Goal: Task Accomplishment & Management: Complete application form

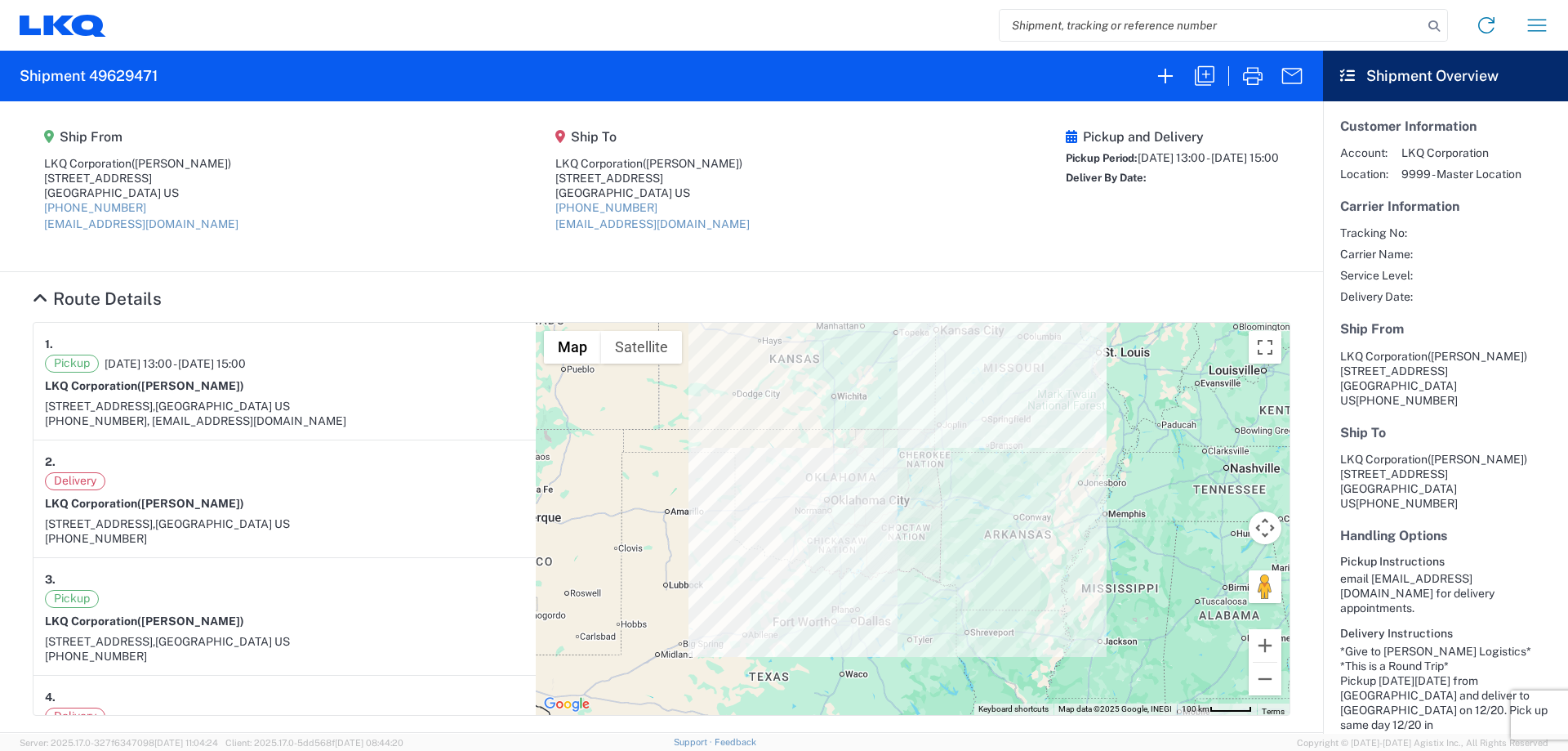
click at [1095, 19] on input "search" at bounding box center [1211, 25] width 423 height 31
type input "56525778"
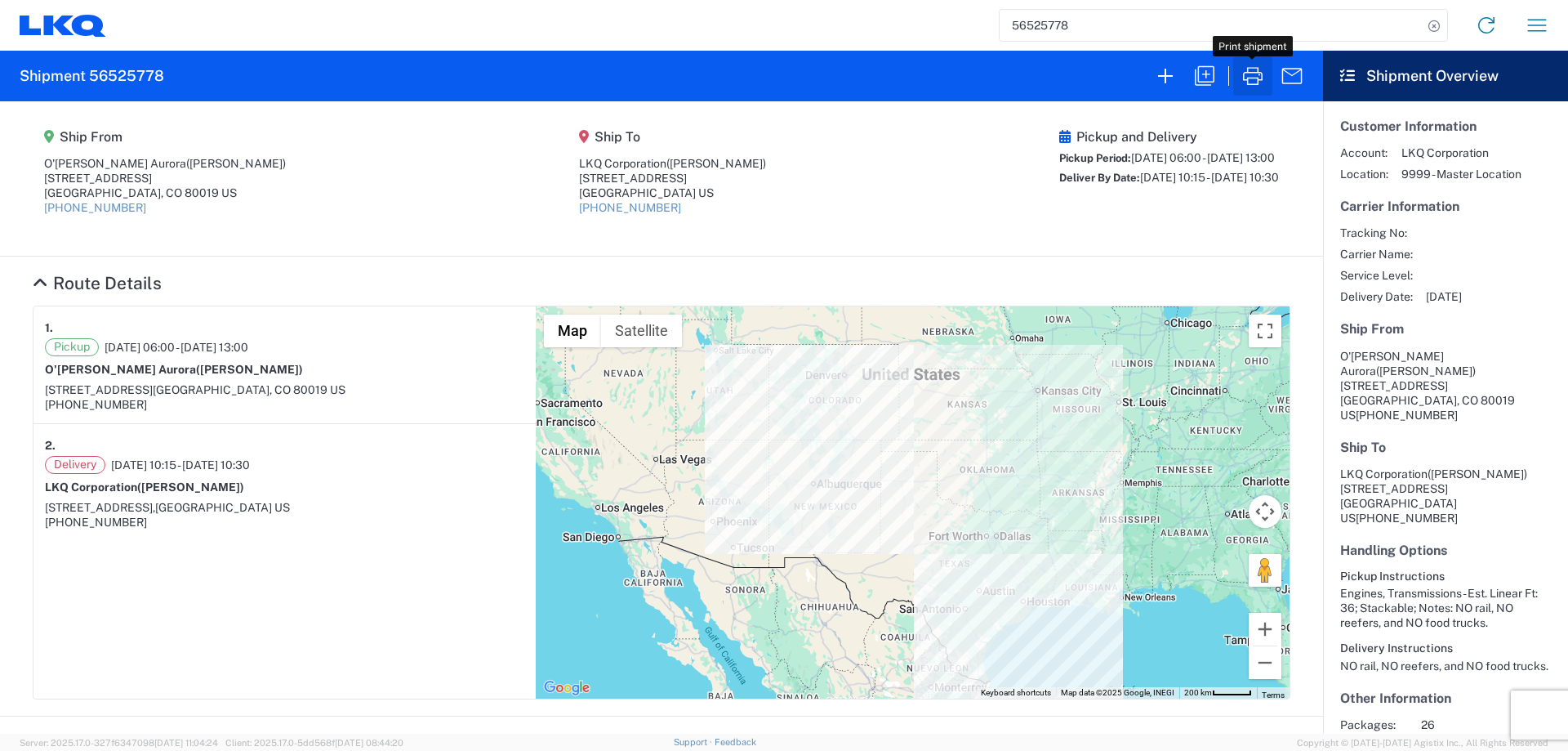
click at [1259, 75] on icon "button" at bounding box center [1253, 76] width 26 height 26
click at [1175, 80] on icon "button" at bounding box center [1165, 76] width 26 height 26
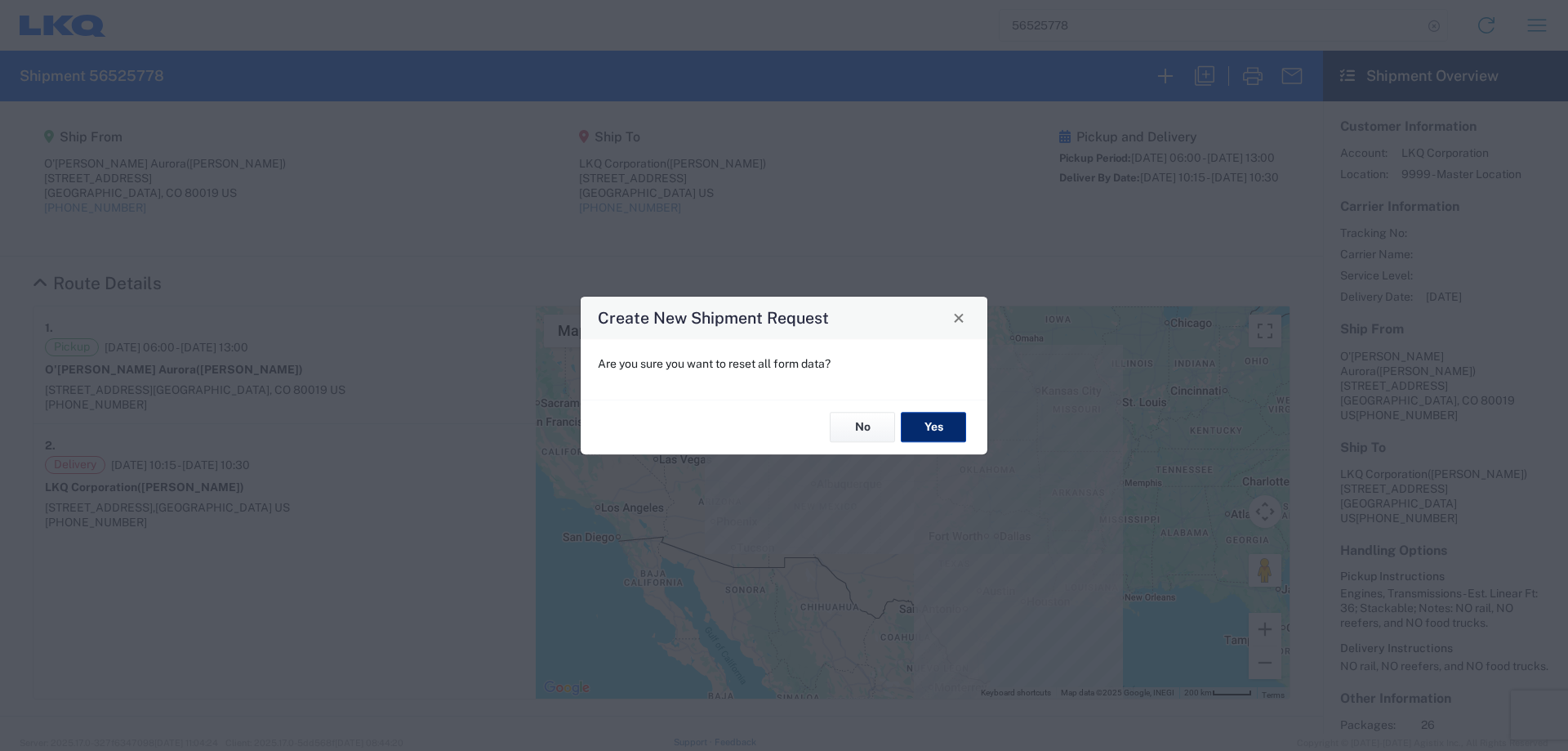
click at [925, 435] on button "Yes" at bounding box center [934, 427] width 66 height 30
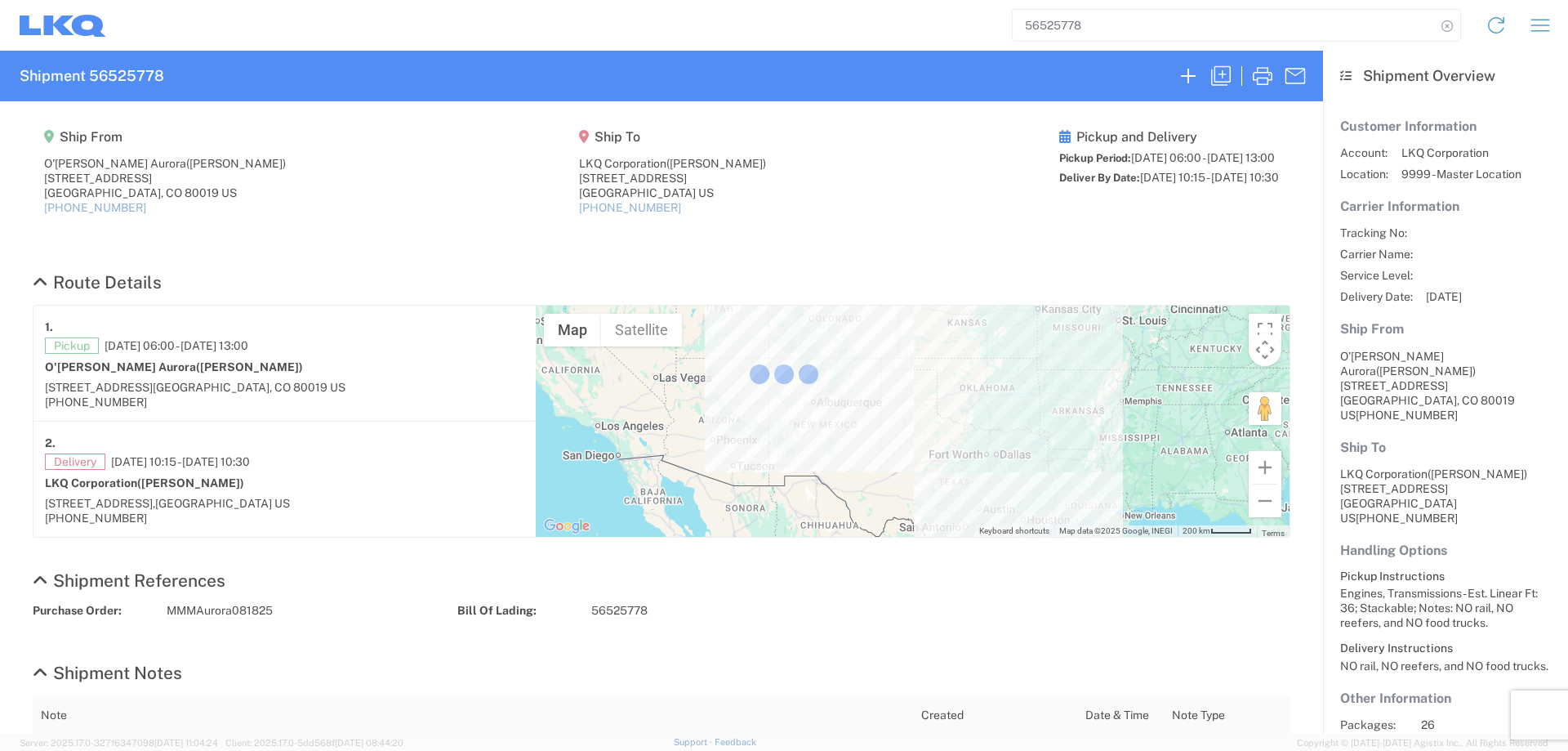
select select "FULL"
select select "LBS"
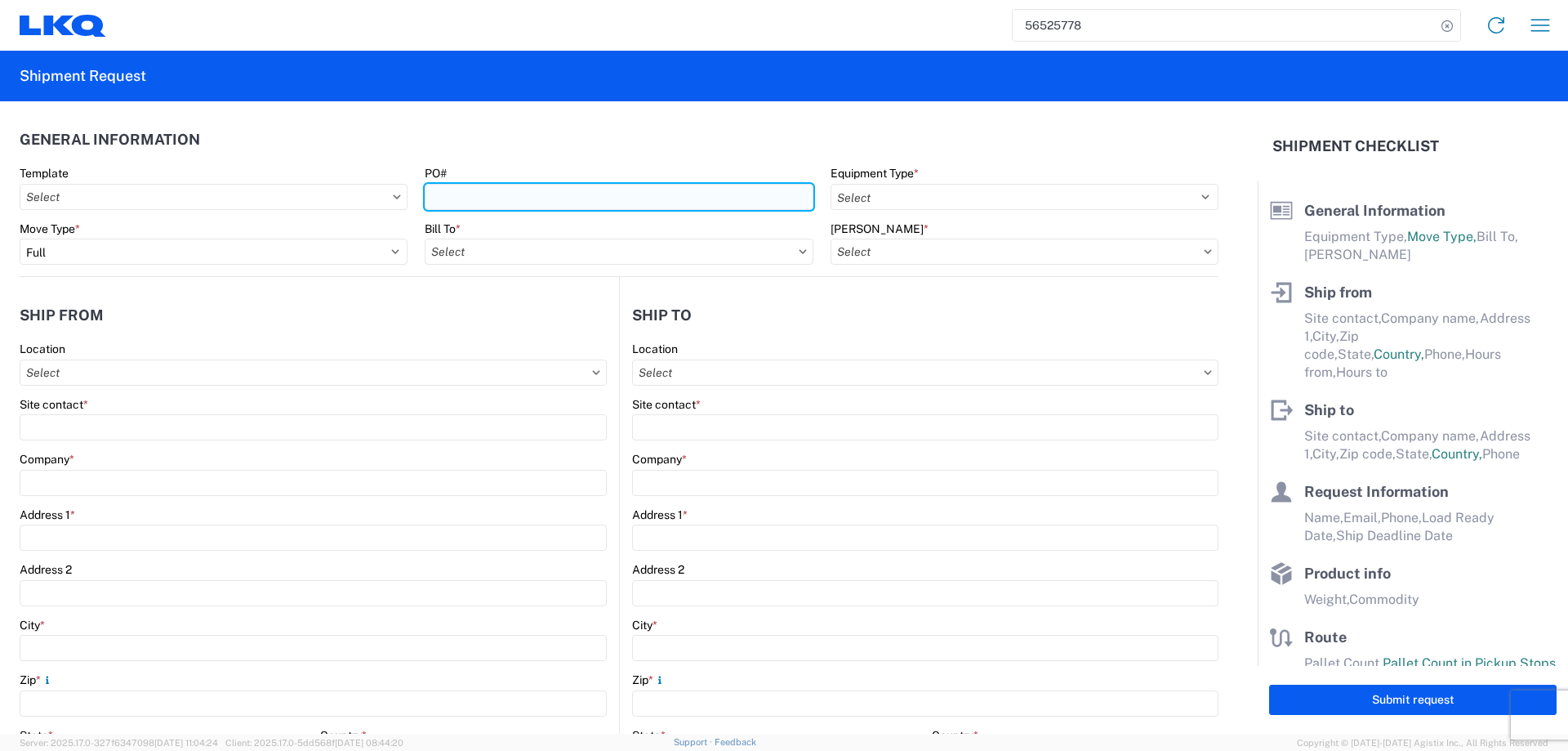
click at [533, 192] on input "PO#" at bounding box center [618, 196] width 388 height 26
type input "T3085"
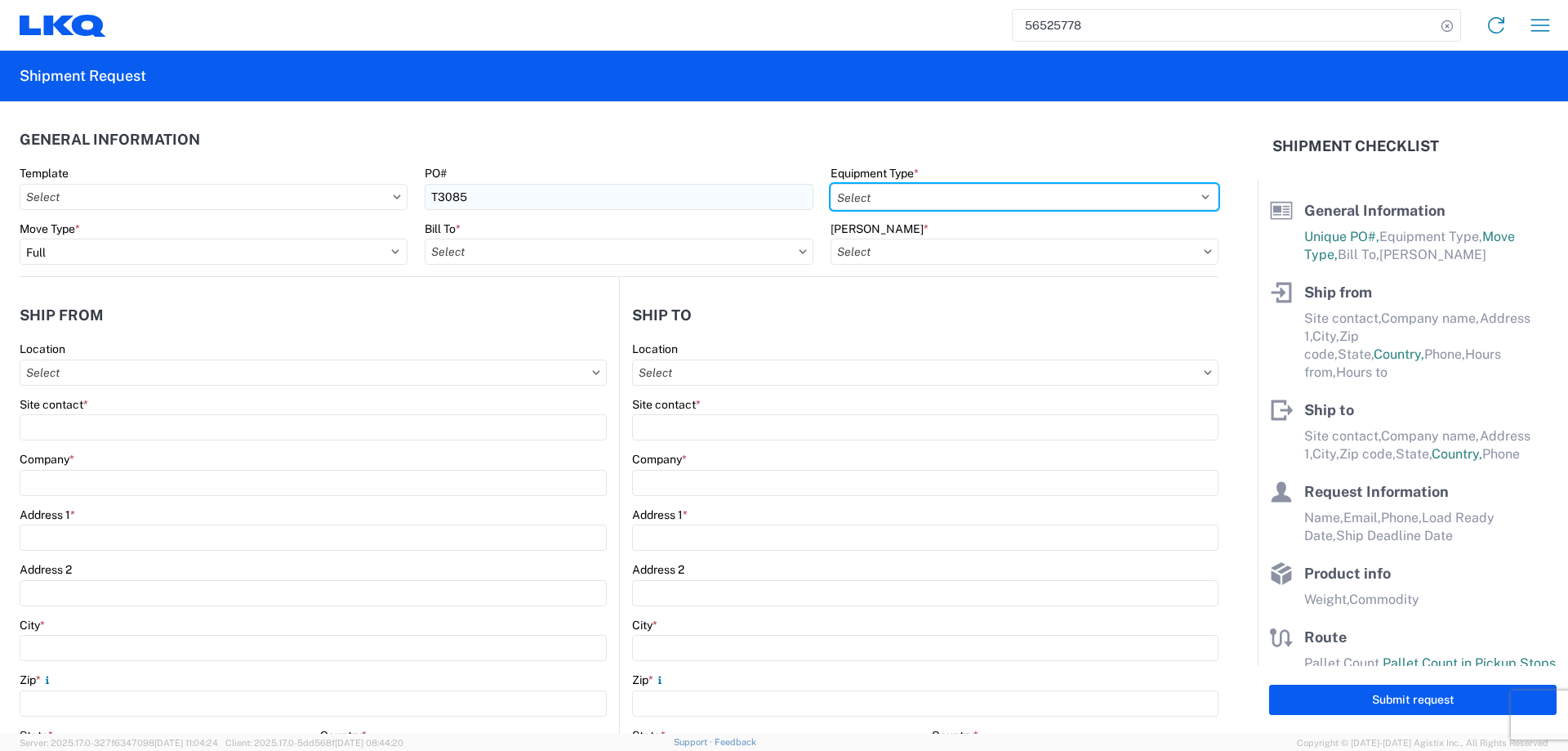
select select "STDV"
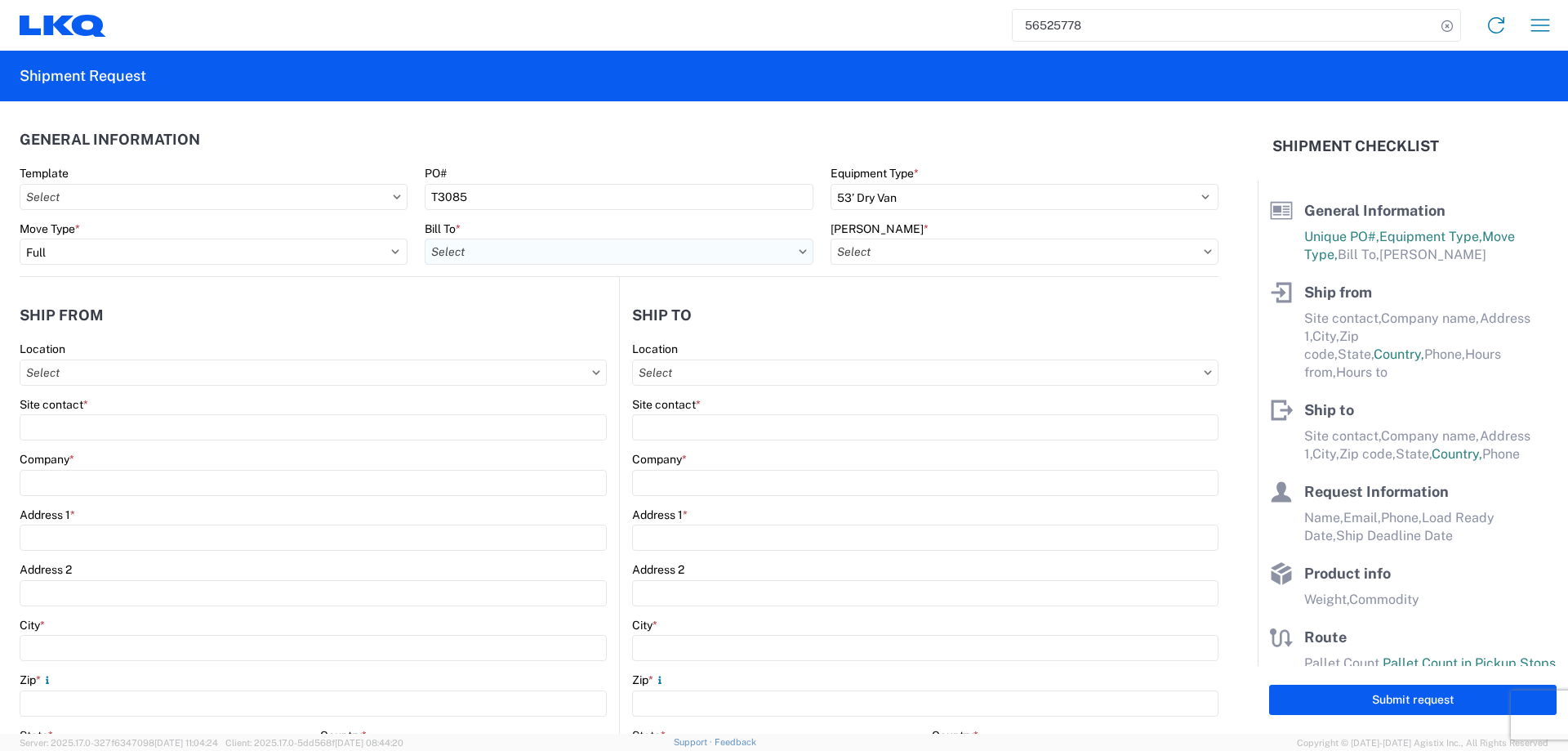
click at [482, 244] on input "Bill To *" at bounding box center [618, 251] width 388 height 26
type input "1882"
click at [559, 323] on div "1882 - North American ATK Corporation" at bounding box center [568, 324] width 286 height 26
type input "1882 - North American ATK Corporation"
click at [934, 254] on input "[PERSON_NAME] *" at bounding box center [1024, 251] width 388 height 26
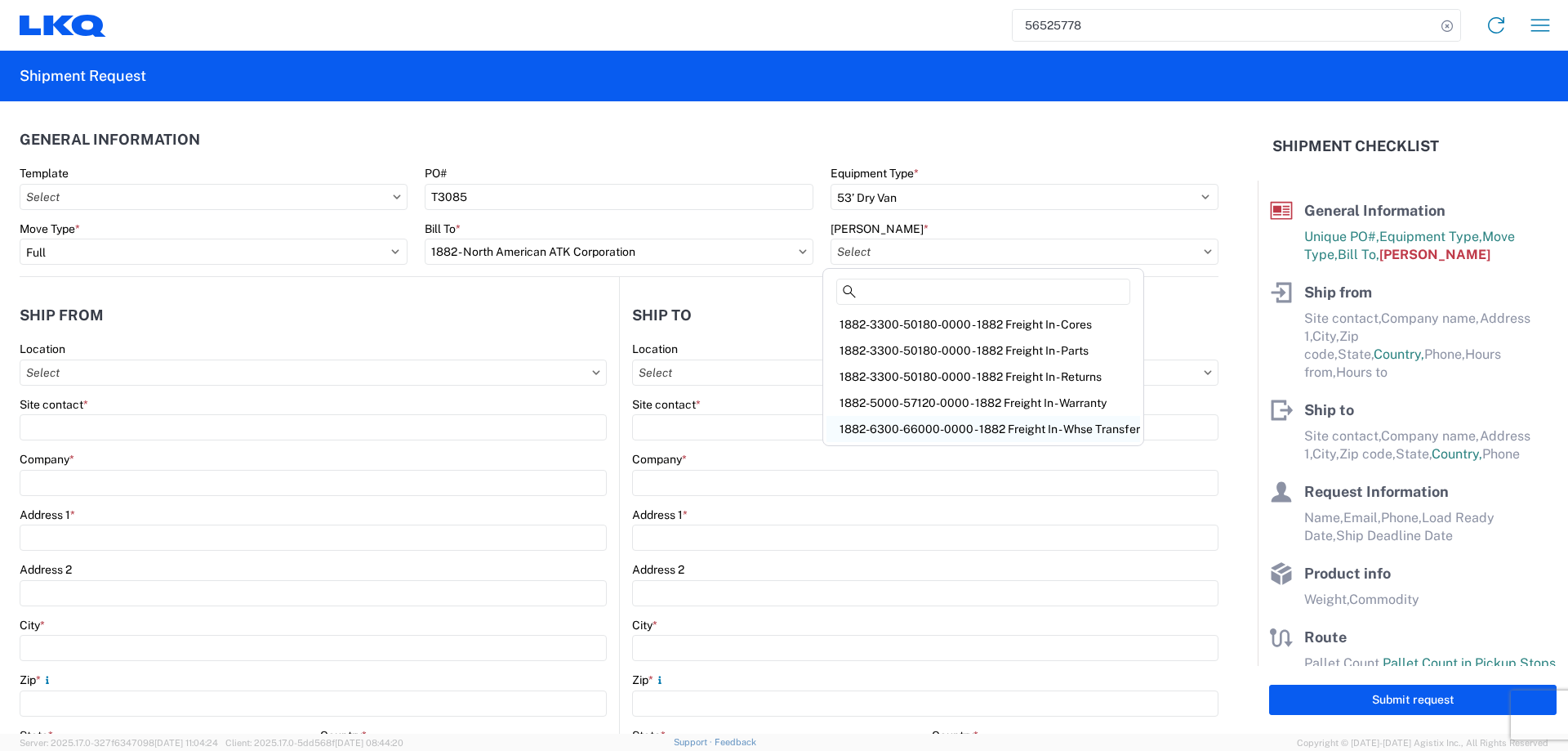
click at [1009, 431] on div "1882-6300-66000-0000 - 1882 Freight In - Whse Transfer" at bounding box center [983, 428] width 314 height 26
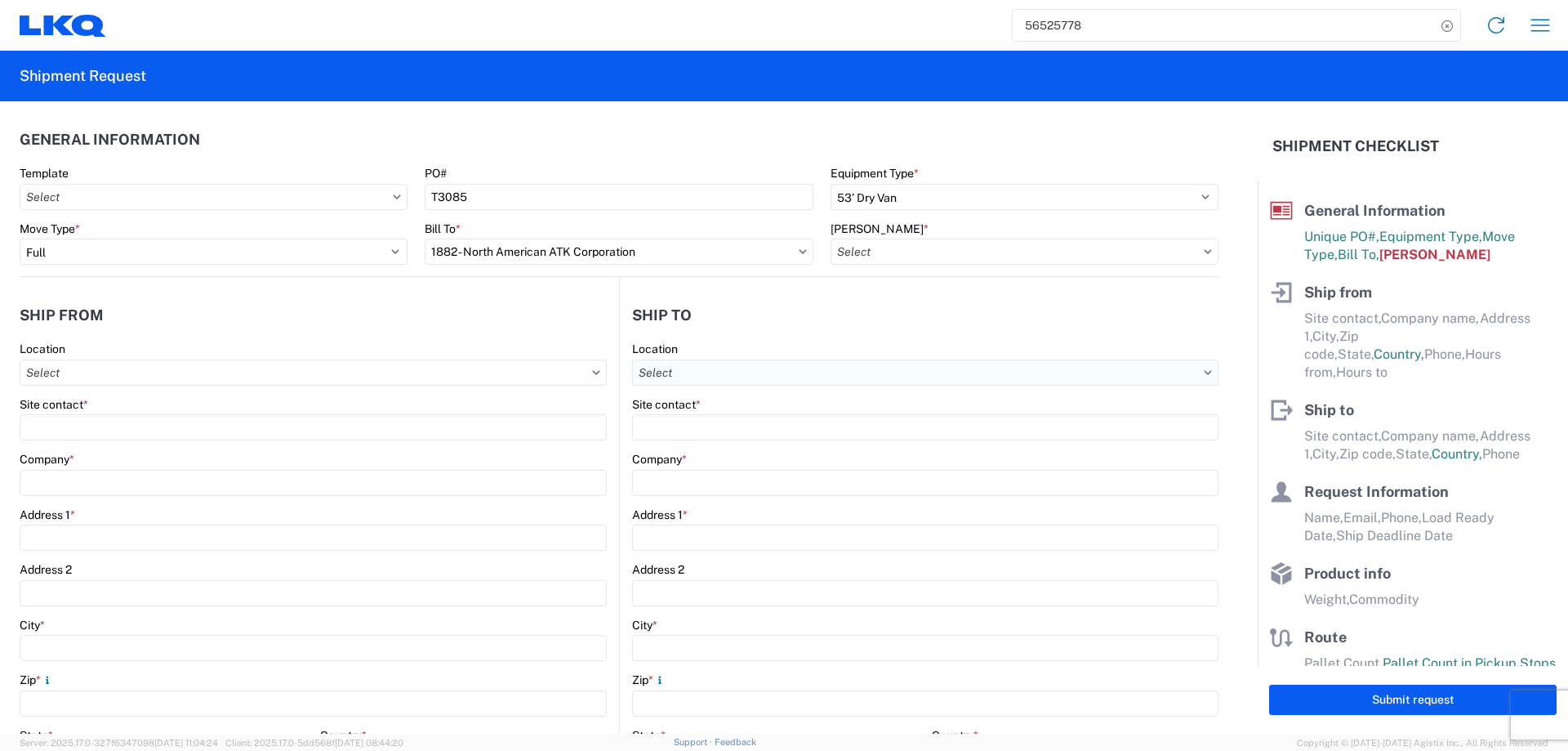
type input "1882-6300-66000-0000 - 1882 Freight In - Whse Transfer"
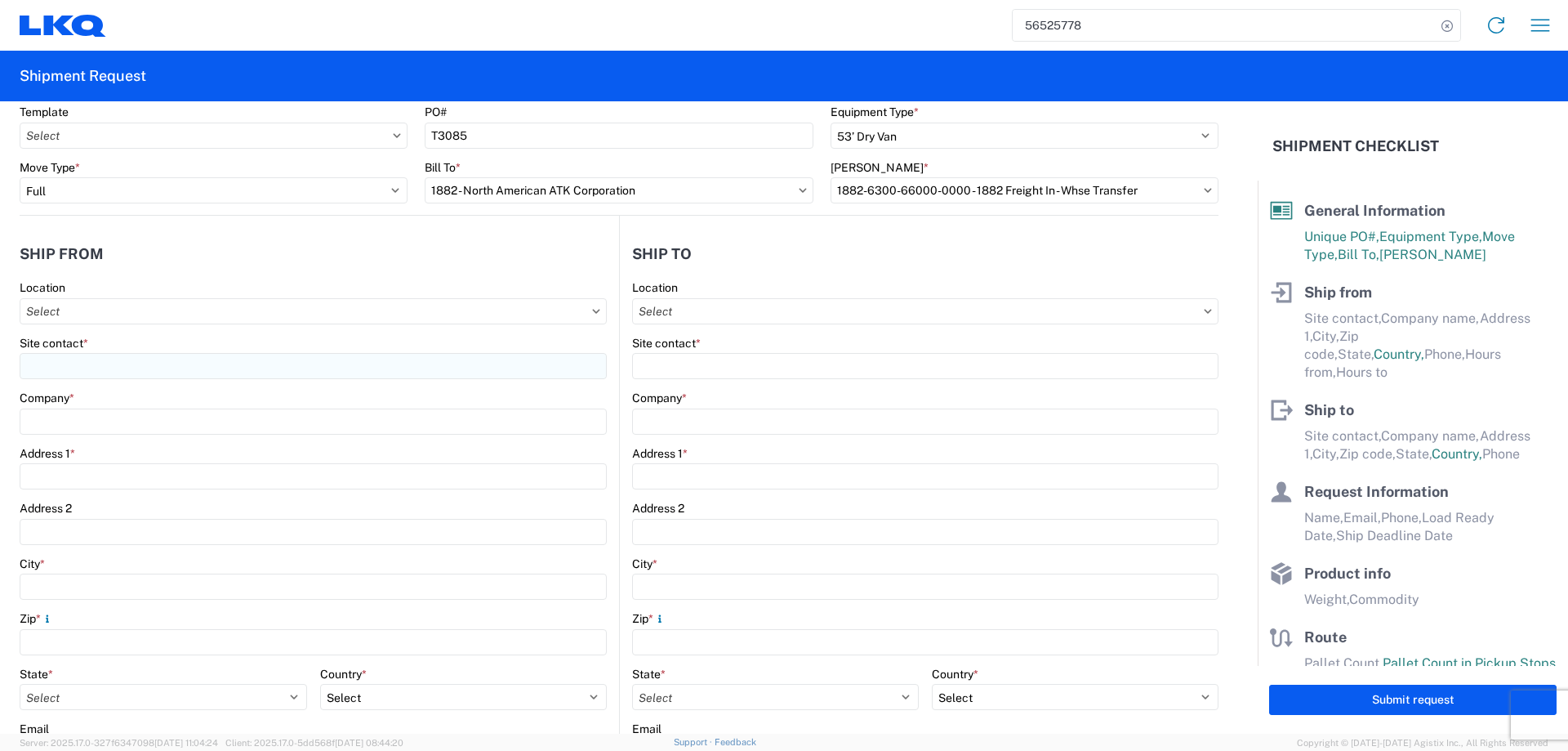
scroll to position [108, 0]
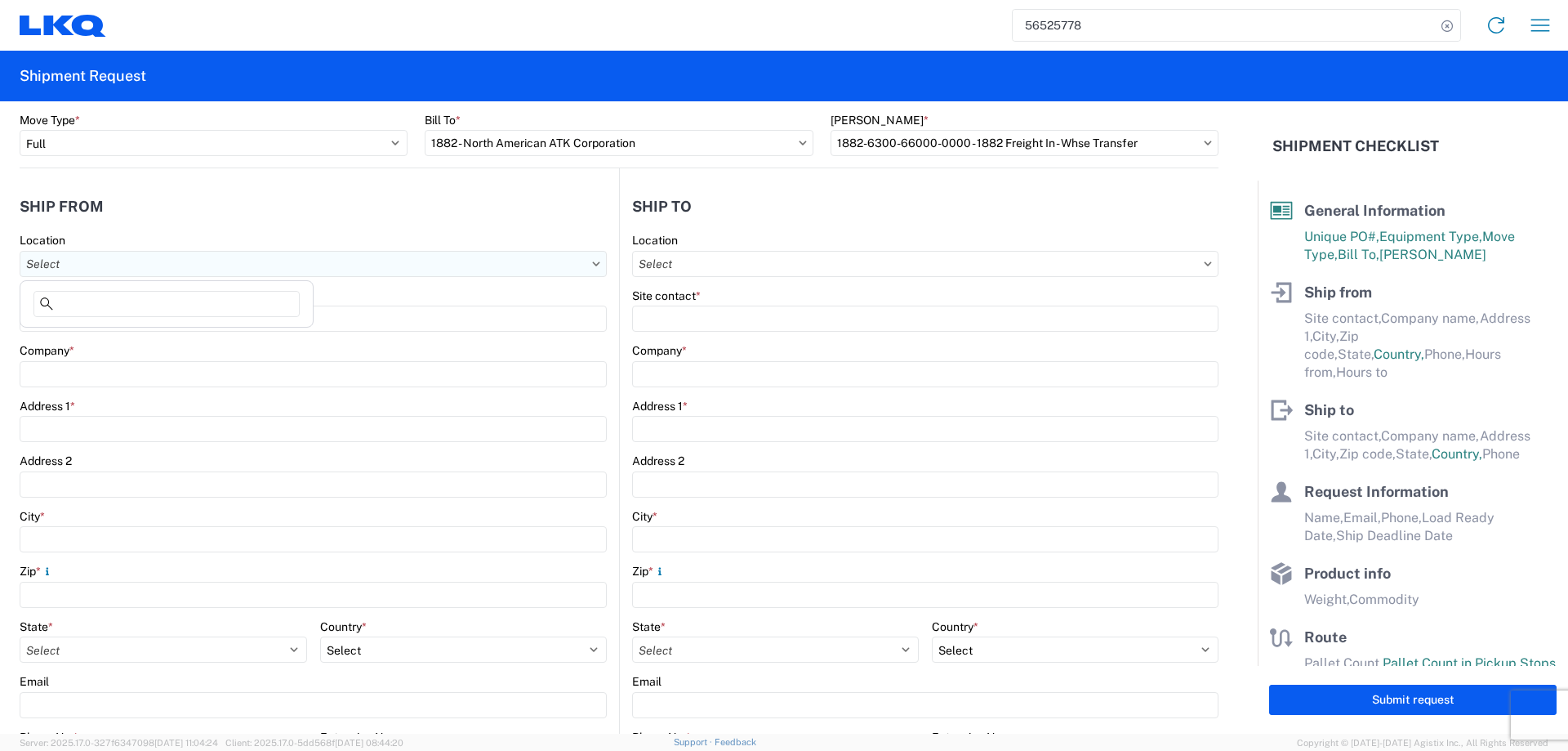
click at [78, 259] on input "Location" at bounding box center [313, 263] width 587 height 26
type input "1882"
click at [142, 333] on div "1882 - North American ATK Corporation" at bounding box center [167, 336] width 286 height 26
type input "1882 - North American ATK Corporation"
type input "LKQ Corporation"
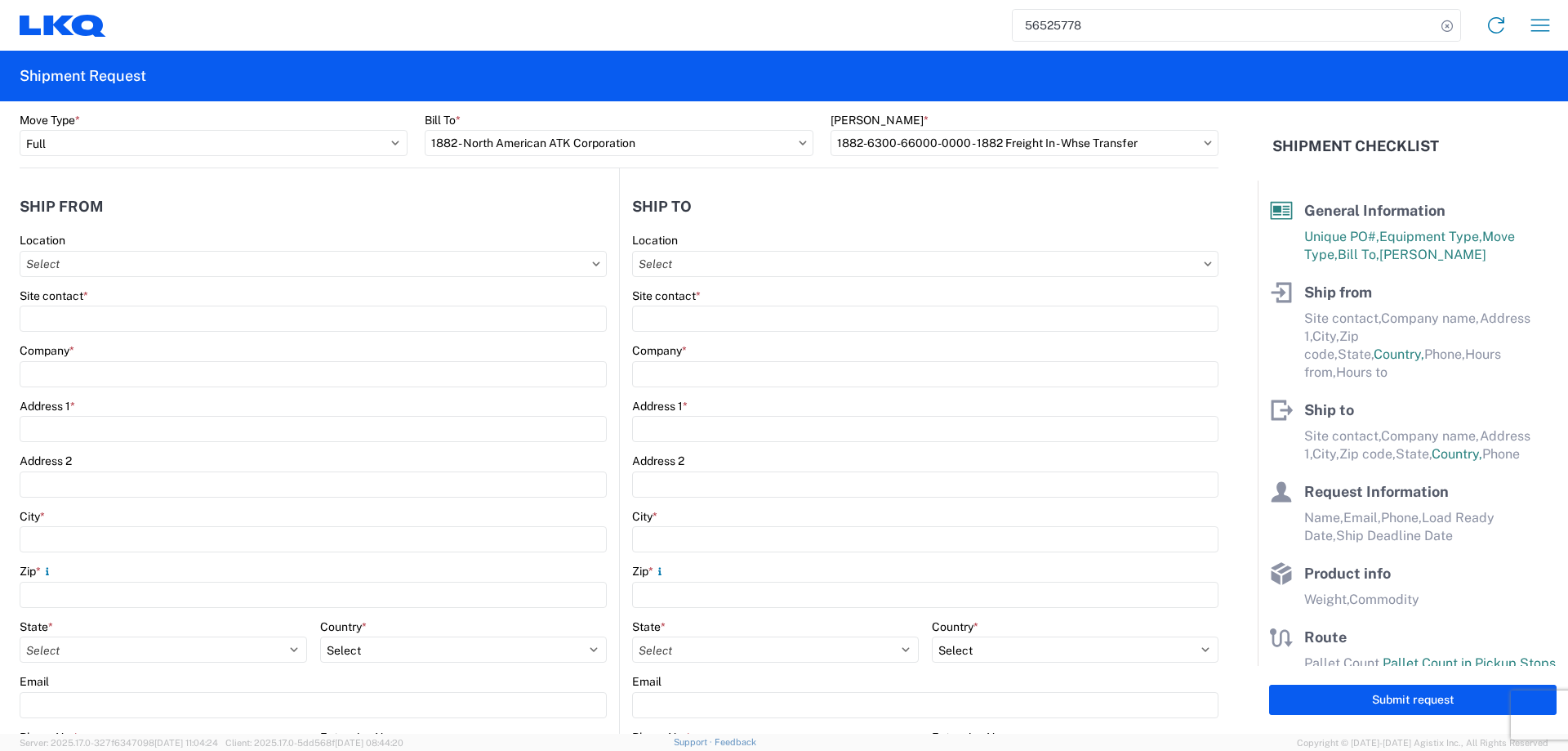
type input "[STREET_ADDRESS]"
type input "[GEOGRAPHIC_DATA]"
type input "75050"
select select "[GEOGRAPHIC_DATA]"
select select "US"
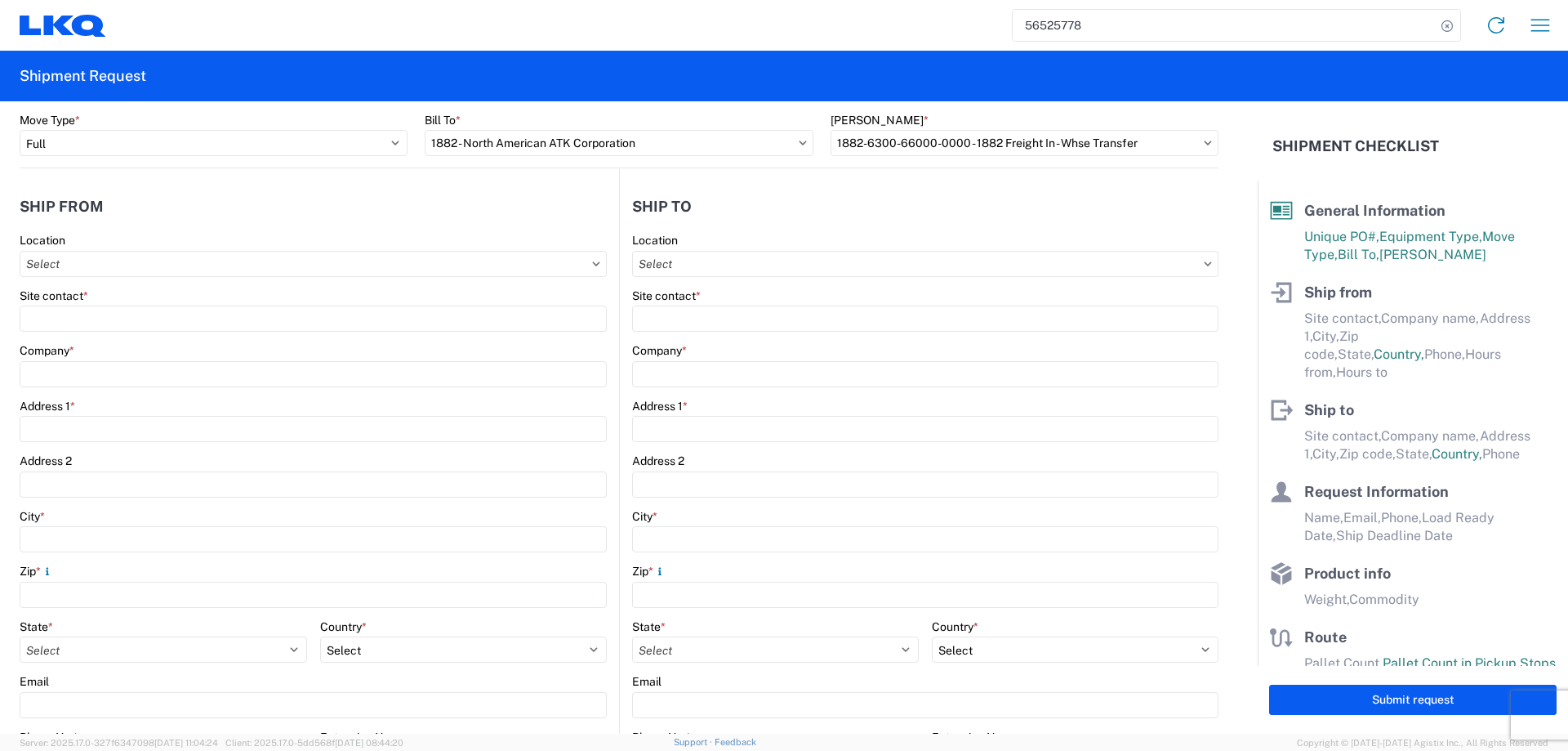
type input "[PHONE_NUMBER]"
type input "07:00"
type input "17:00"
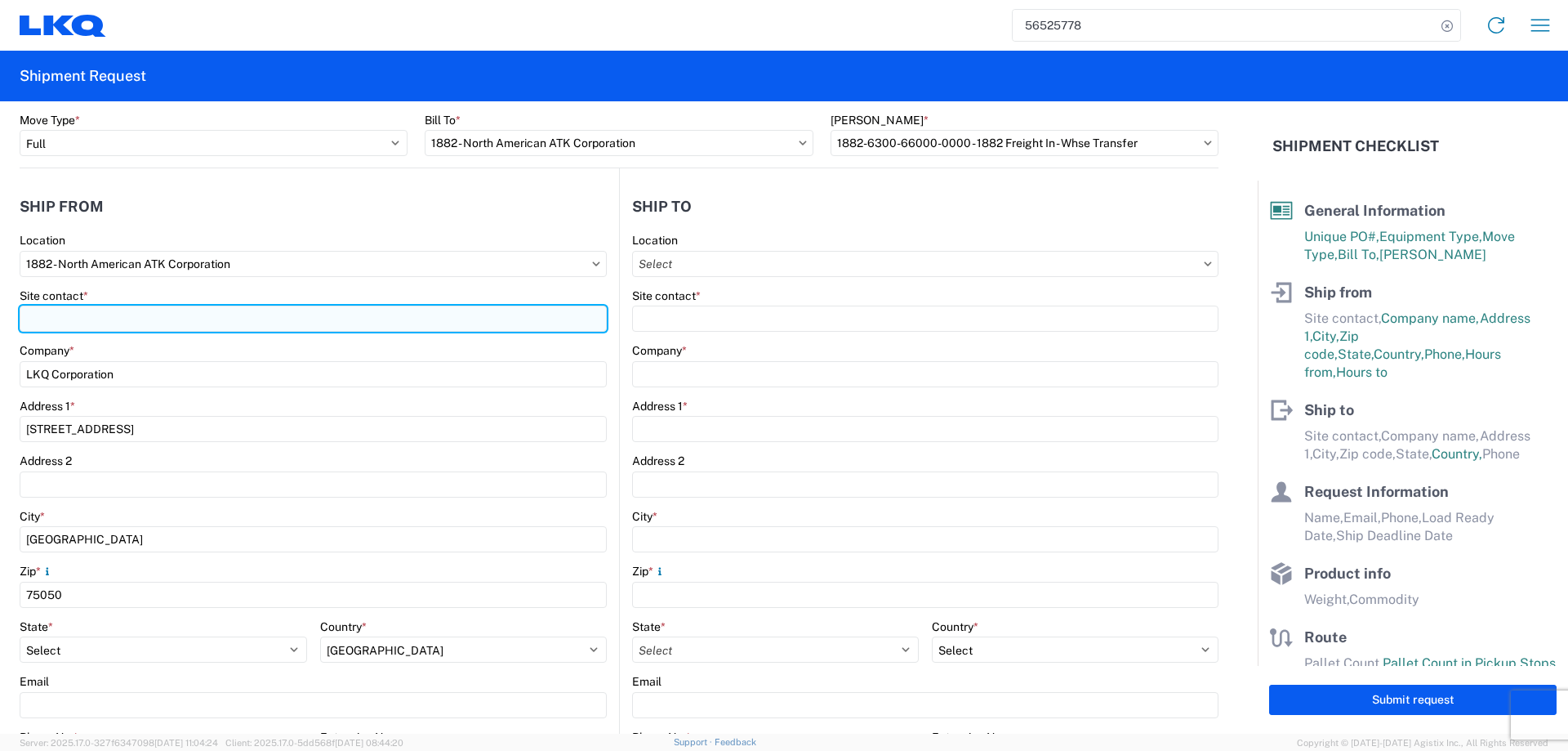
click at [118, 327] on input "Site contact *" at bounding box center [313, 318] width 587 height 26
type input "[PERSON_NAME]"
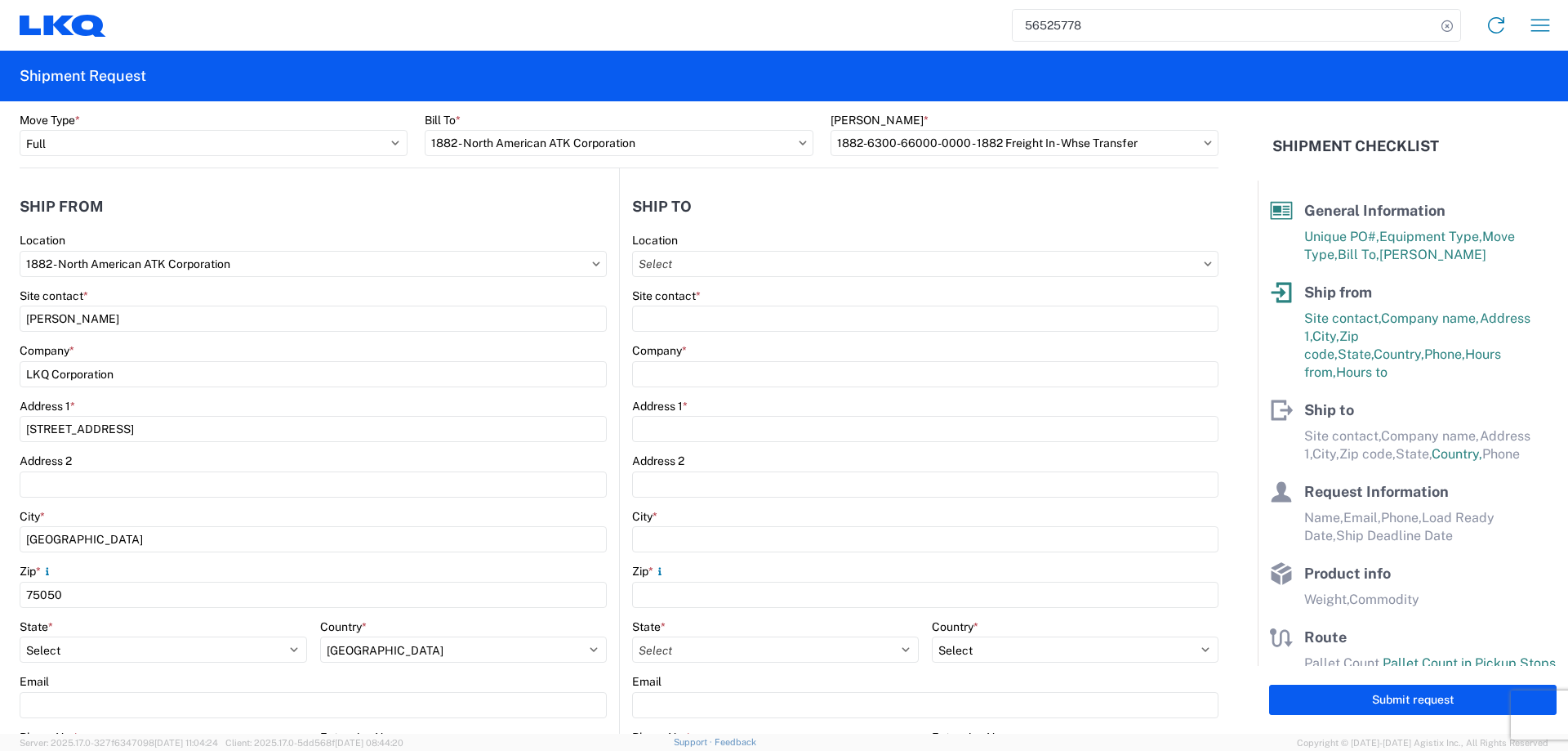
click at [259, 196] on header "Ship from" at bounding box center [319, 205] width 600 height 36
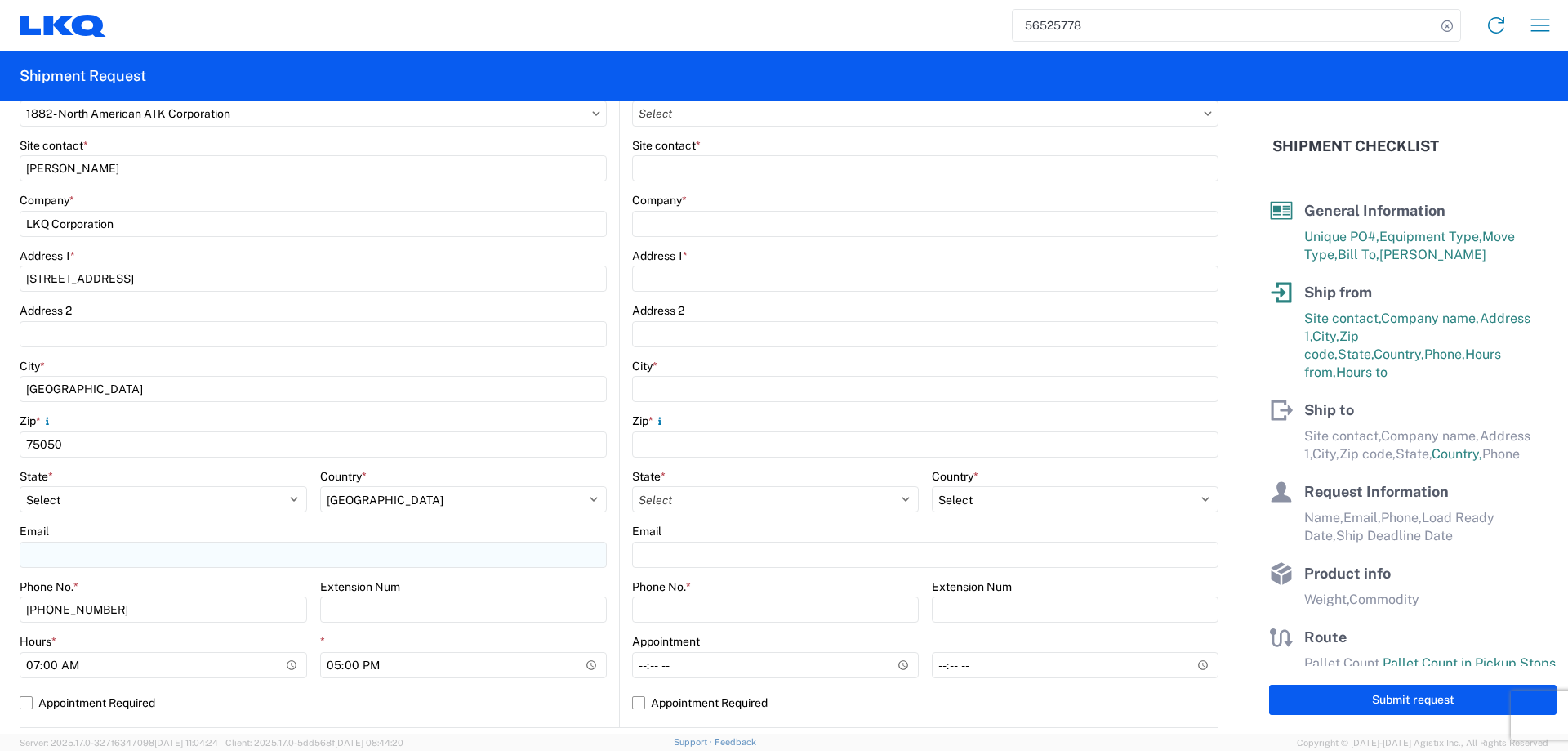
scroll to position [435, 0]
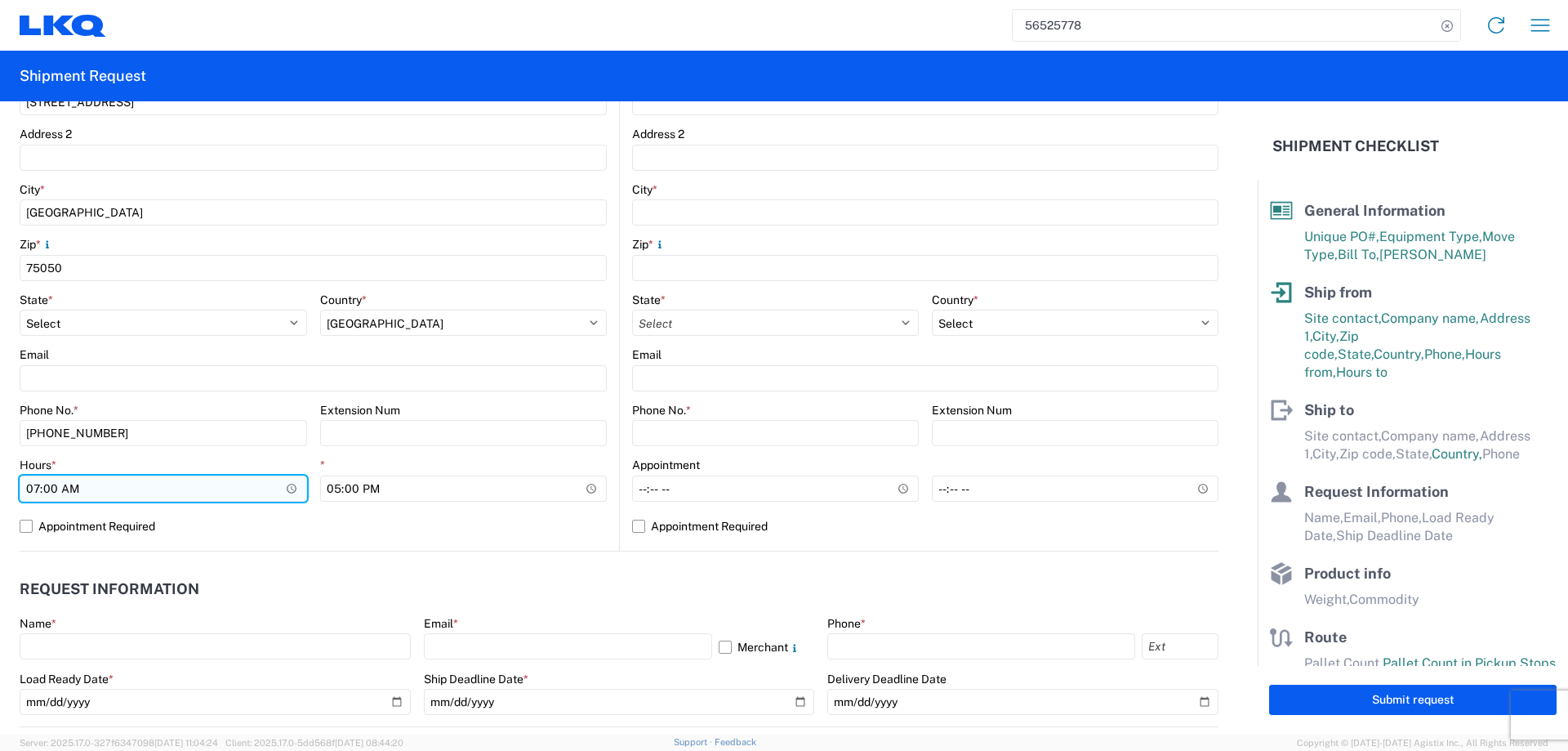
click at [30, 485] on input "07:00" at bounding box center [163, 488] width 288 height 26
type input "13:00"
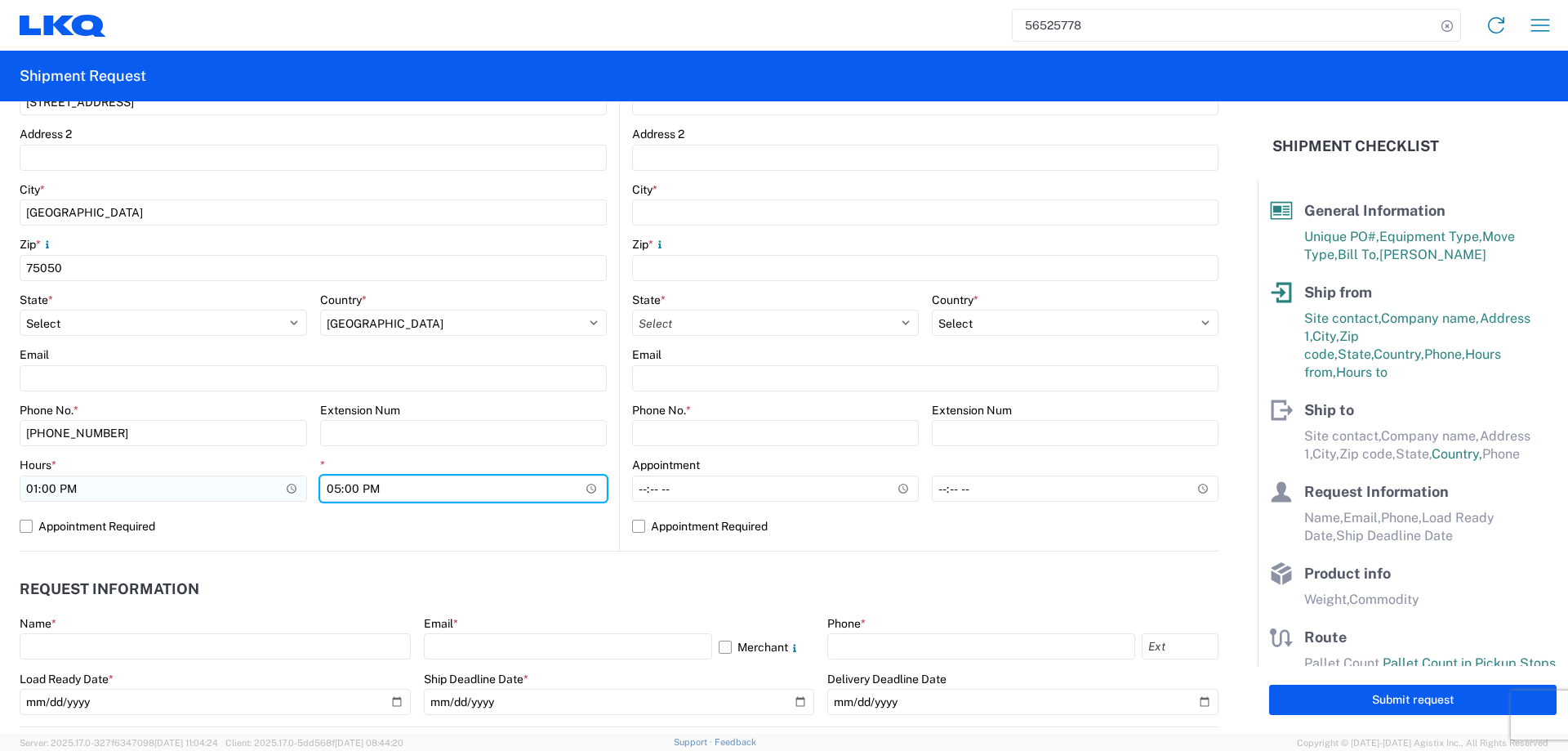
type input "15:00"
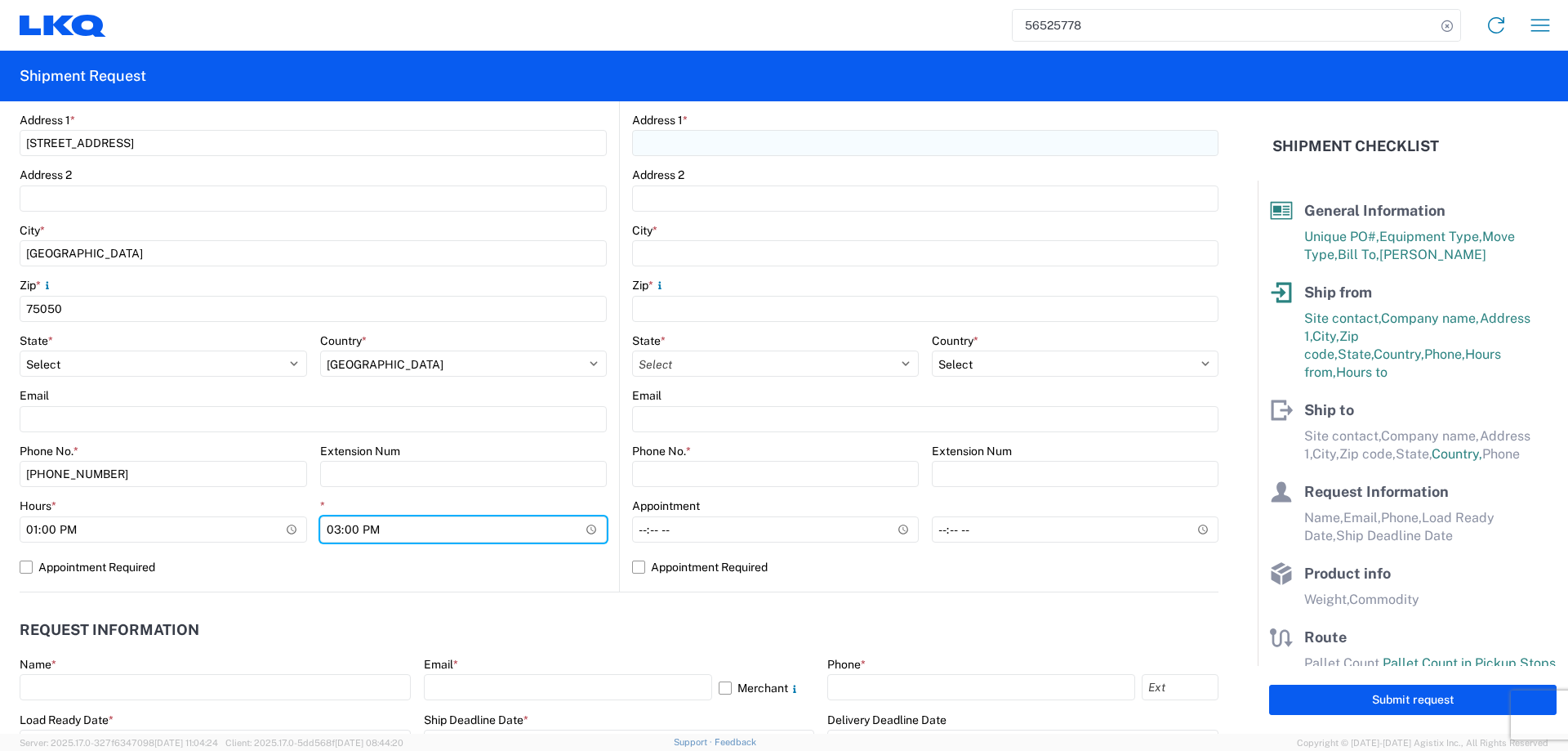
scroll to position [327, 0]
